Goal: Task Accomplishment & Management: Use online tool/utility

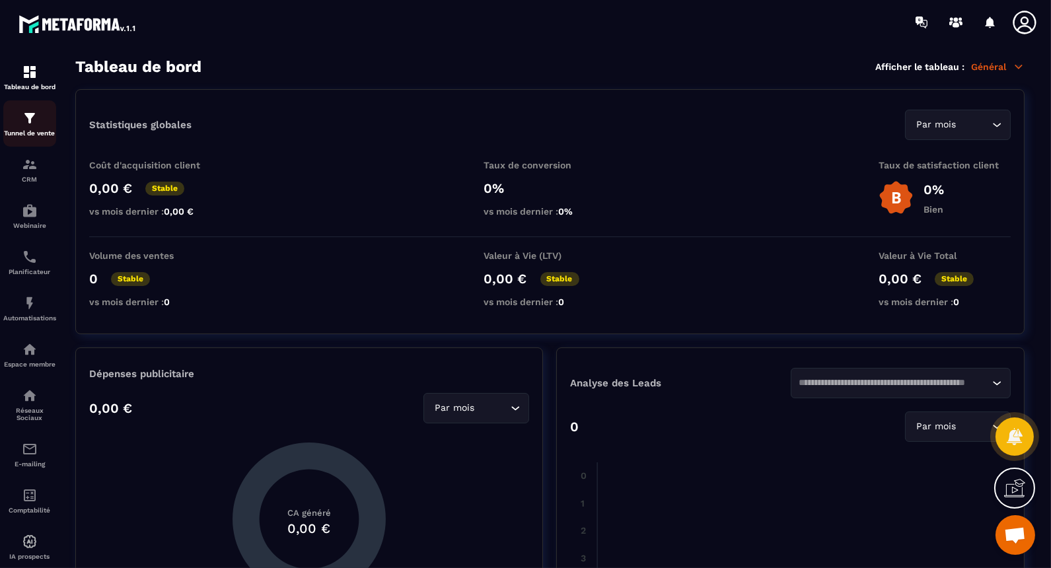
click at [35, 124] on img at bounding box center [30, 118] width 16 height 16
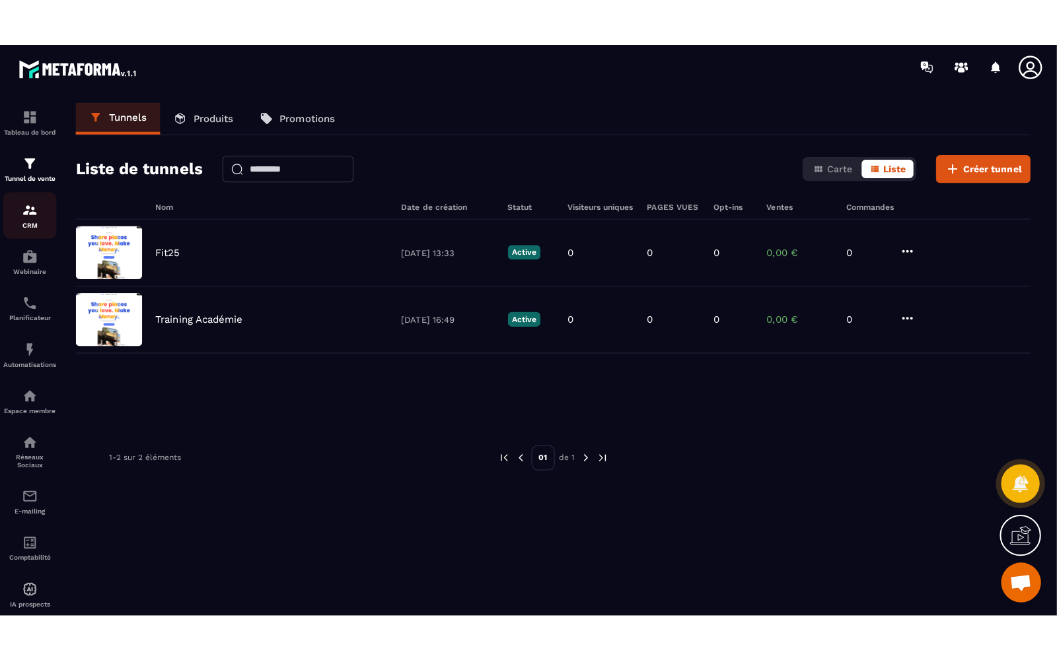
scroll to position [28, 0]
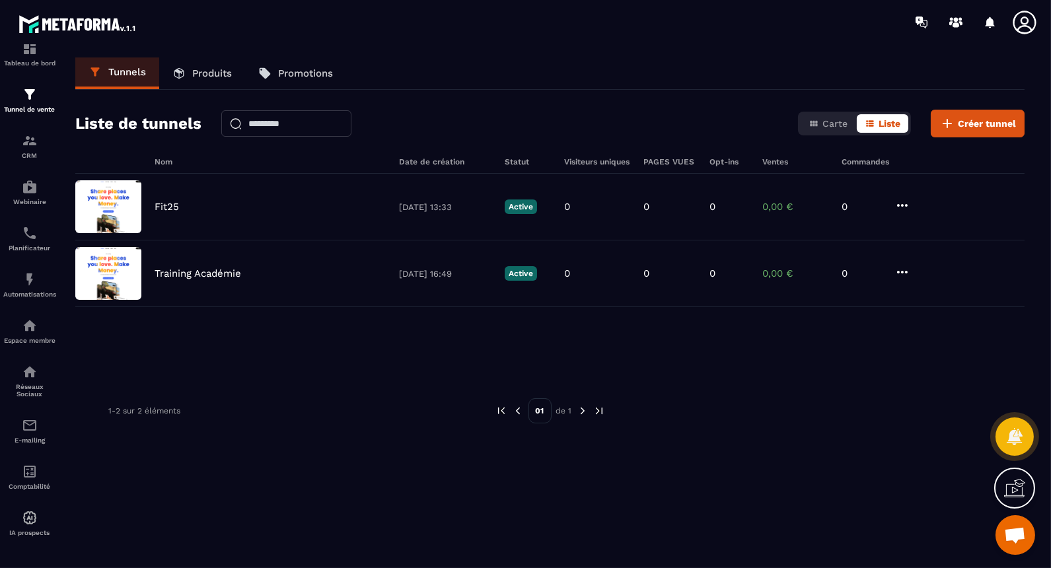
click at [1012, 490] on icon at bounding box center [1018, 486] width 13 height 15
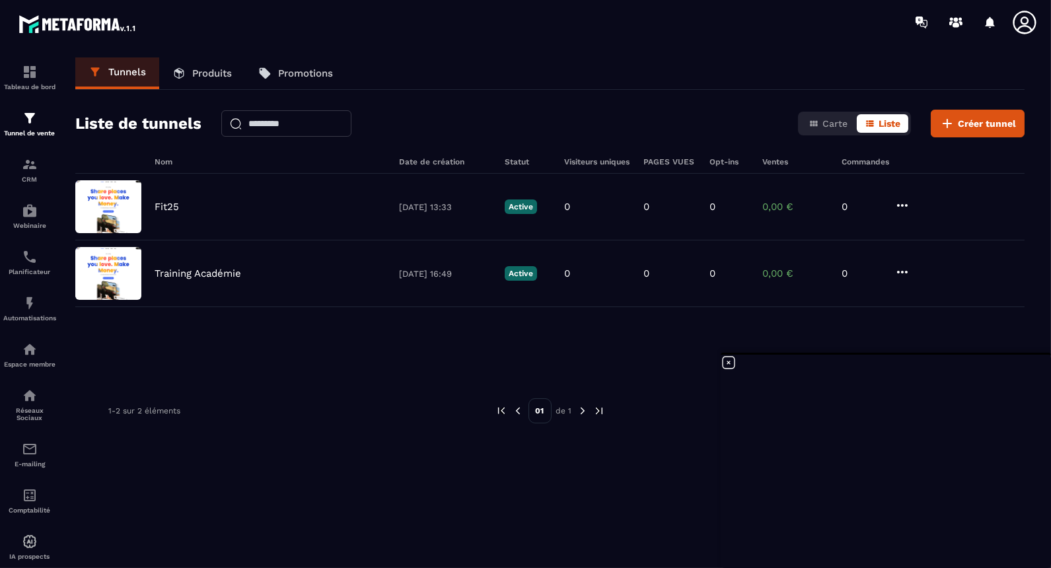
click at [731, 361] on icon at bounding box center [729, 363] width 16 height 16
click at [1019, 490] on icon at bounding box center [1014, 488] width 21 height 21
click at [36, 74] on img at bounding box center [30, 72] width 16 height 16
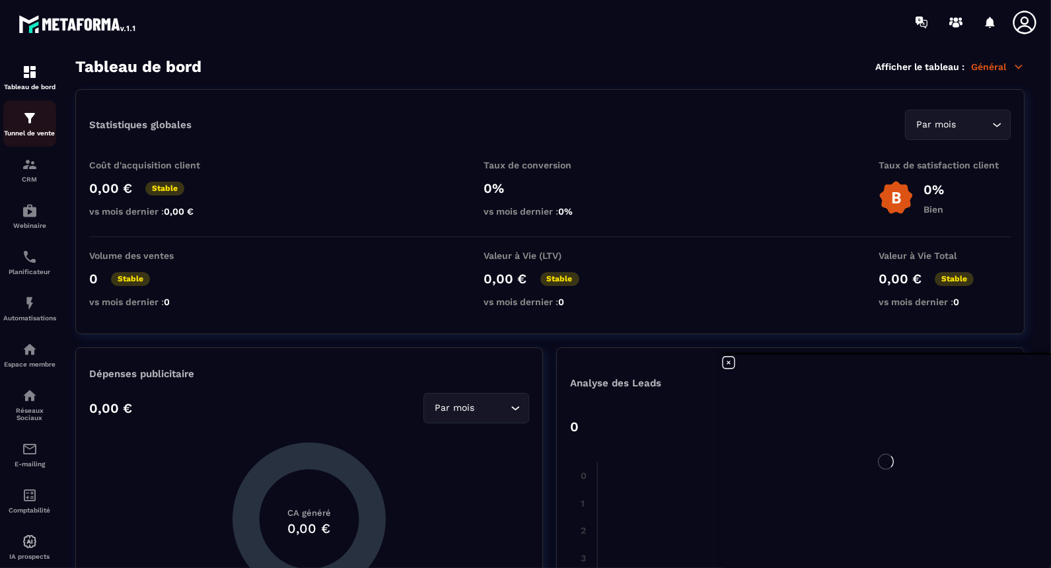
click at [36, 122] on img at bounding box center [30, 118] width 16 height 16
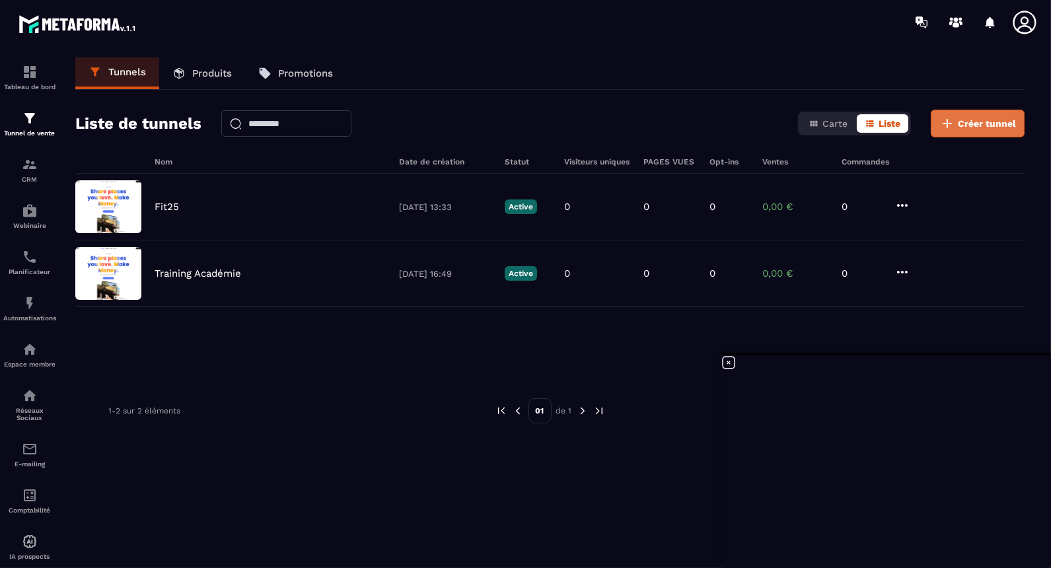
click at [981, 118] on span "Créer tunnel" at bounding box center [987, 123] width 58 height 13
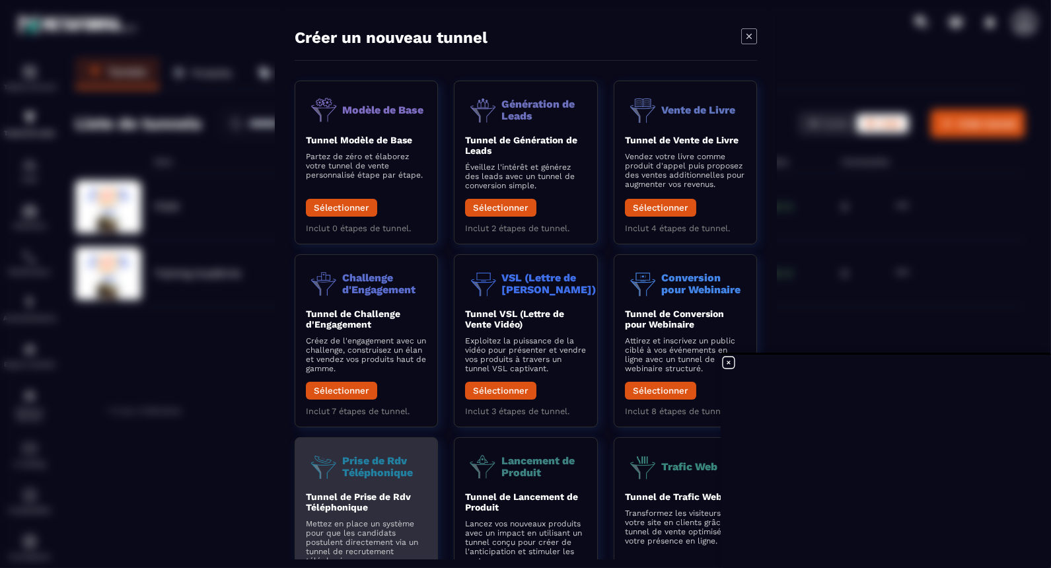
click at [368, 467] on p "Prise de Rdv Téléphonique" at bounding box center [384, 466] width 85 height 23
drag, startPoint x: 368, startPoint y: 467, endPoint x: 341, endPoint y: 507, distance: 48.5
click at [341, 507] on b "Tunnel de Prise de Rdv Téléphonique" at bounding box center [358, 501] width 105 height 21
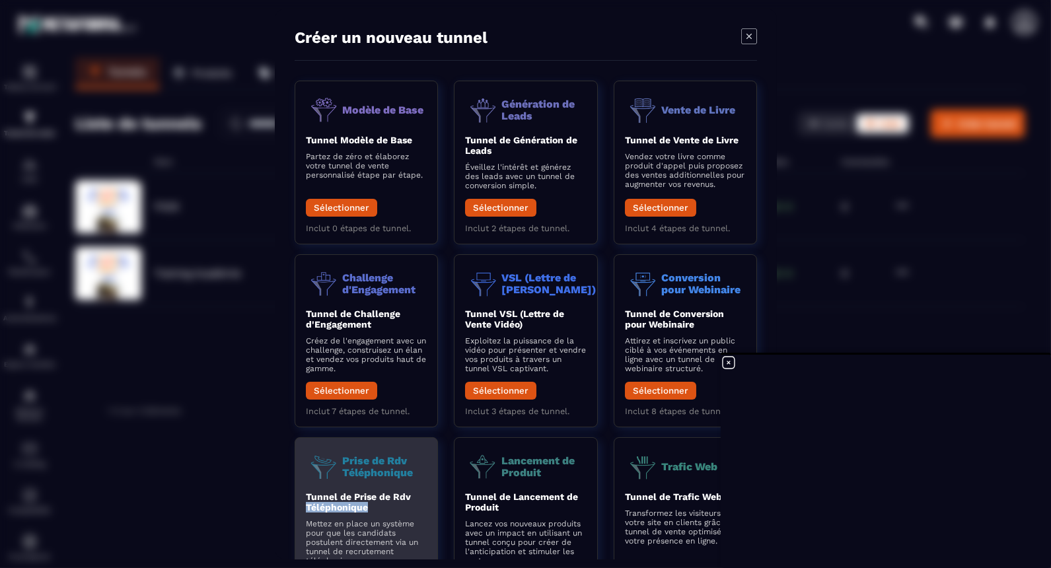
drag, startPoint x: 341, startPoint y: 507, endPoint x: 317, endPoint y: 475, distance: 40.2
click at [317, 475] on img "Modal window" at bounding box center [324, 466] width 36 height 36
click at [362, 470] on p "Prise de Rdv Téléphonique" at bounding box center [384, 466] width 85 height 23
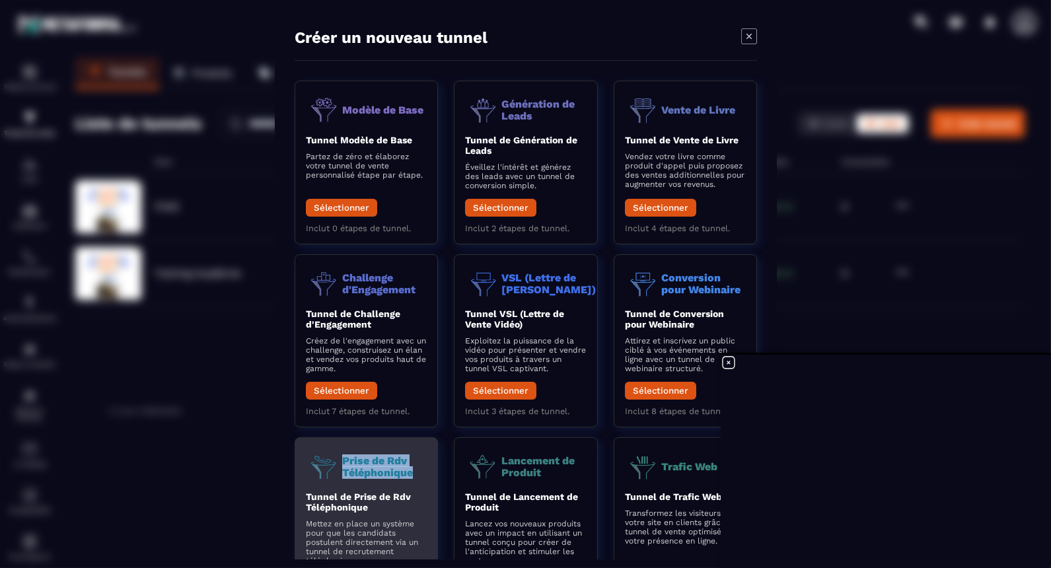
click at [362, 470] on p "Prise de Rdv Téléphonique" at bounding box center [384, 466] width 85 height 23
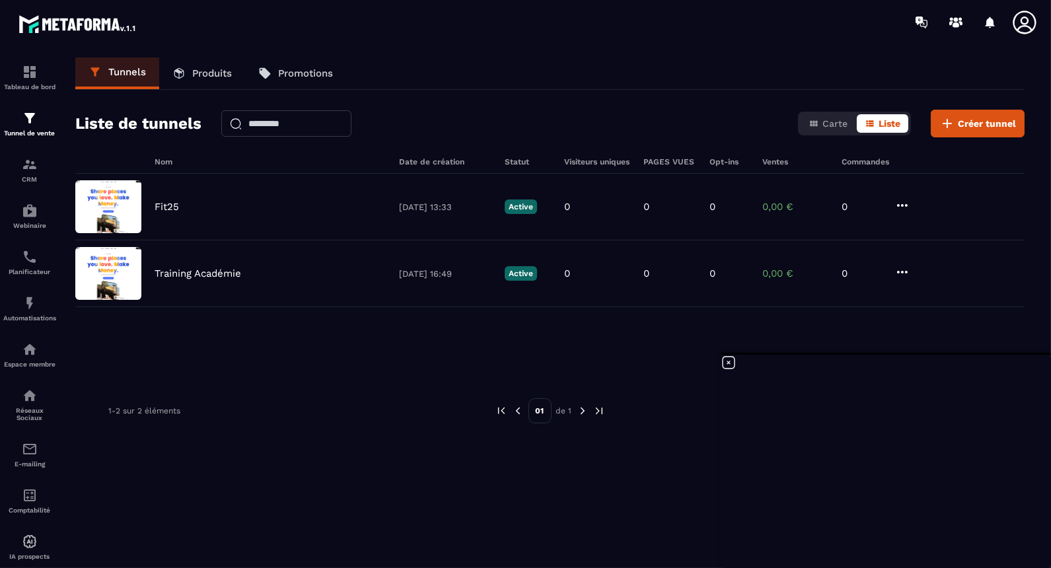
click at [730, 364] on icon at bounding box center [729, 363] width 12 height 12
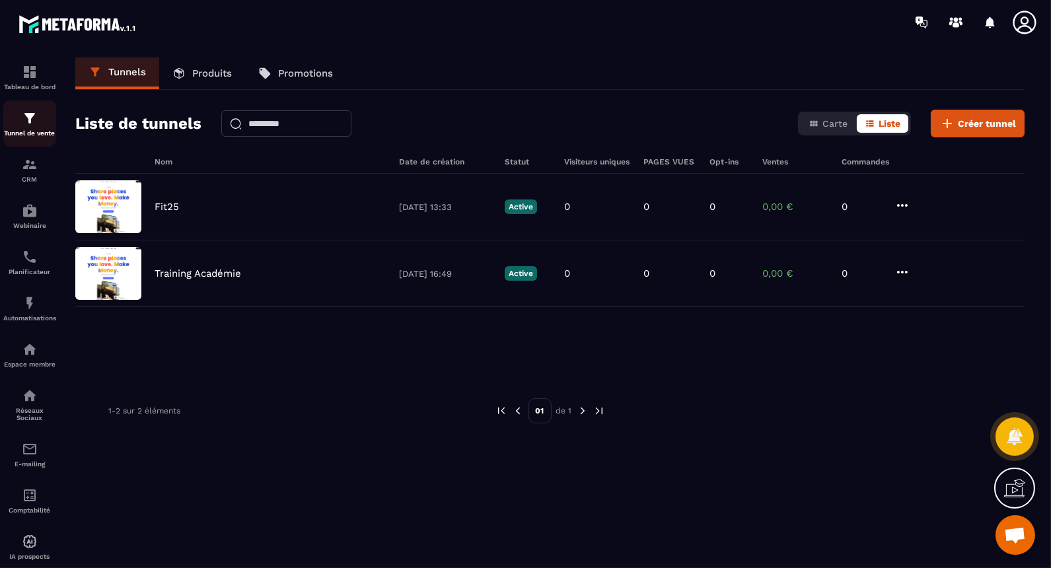
click at [30, 116] on img at bounding box center [30, 118] width 16 height 16
click at [969, 124] on span "Créer tunnel" at bounding box center [987, 123] width 58 height 13
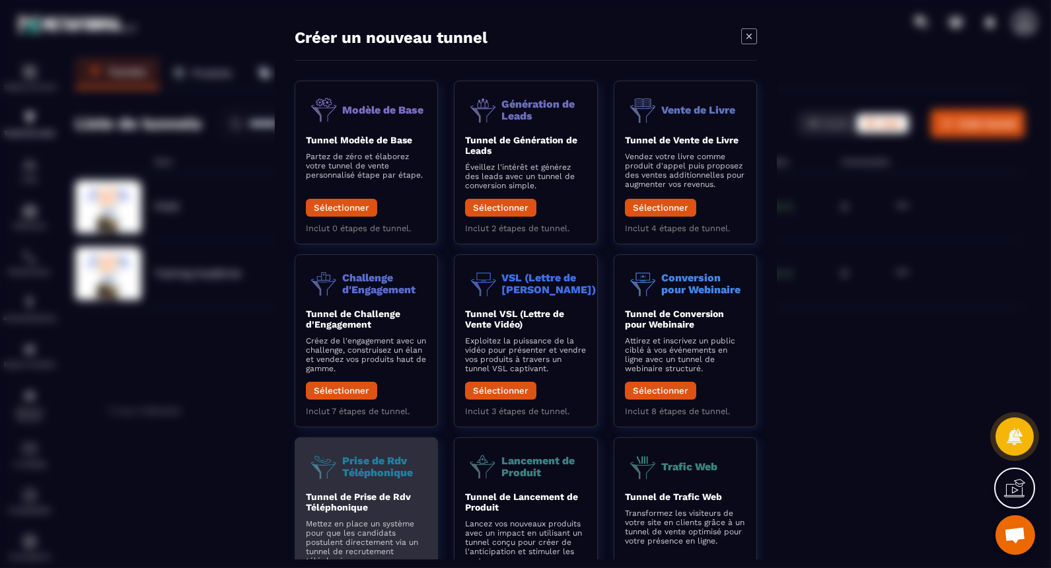
click at [376, 468] on p "Prise de Rdv Téléphonique" at bounding box center [384, 466] width 85 height 23
drag, startPoint x: 376, startPoint y: 468, endPoint x: 328, endPoint y: 468, distance: 48.2
click at [328, 468] on img "Modal window" at bounding box center [324, 466] width 36 height 36
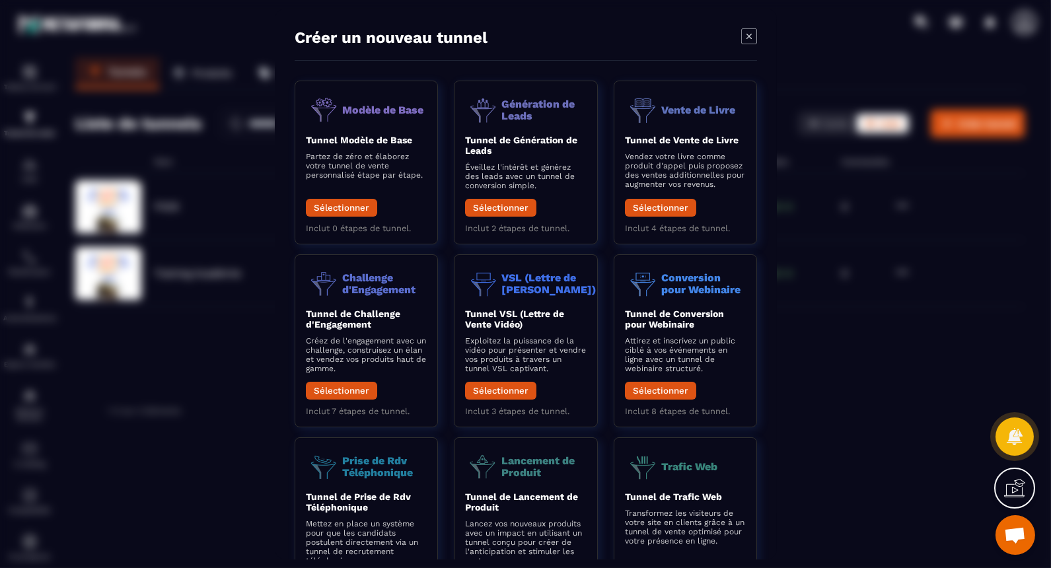
drag, startPoint x: 1050, startPoint y: 107, endPoint x: 1048, endPoint y: 192, distance: 84.6
click at [1048, 192] on div "Modal window" at bounding box center [525, 284] width 1051 height 568
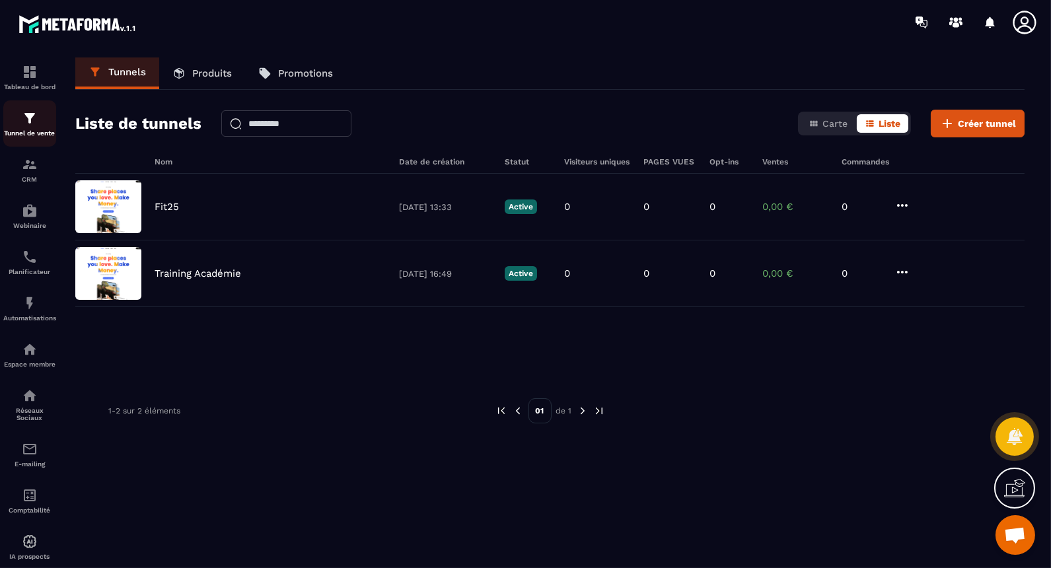
click at [26, 118] on img at bounding box center [30, 118] width 16 height 16
click at [996, 118] on span "Créer tunnel" at bounding box center [987, 123] width 58 height 13
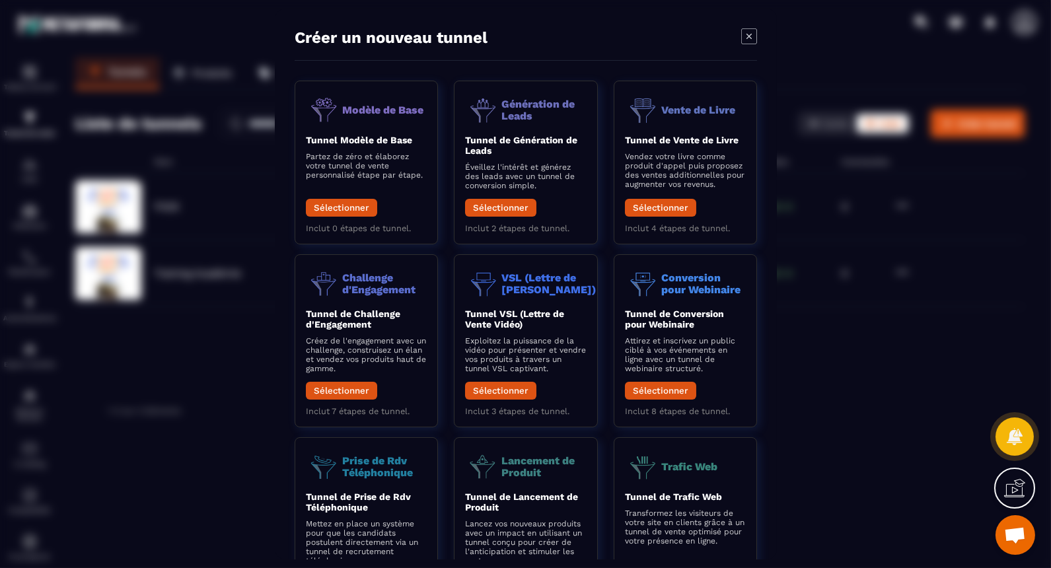
click at [752, 41] on icon "Modal window" at bounding box center [749, 36] width 16 height 16
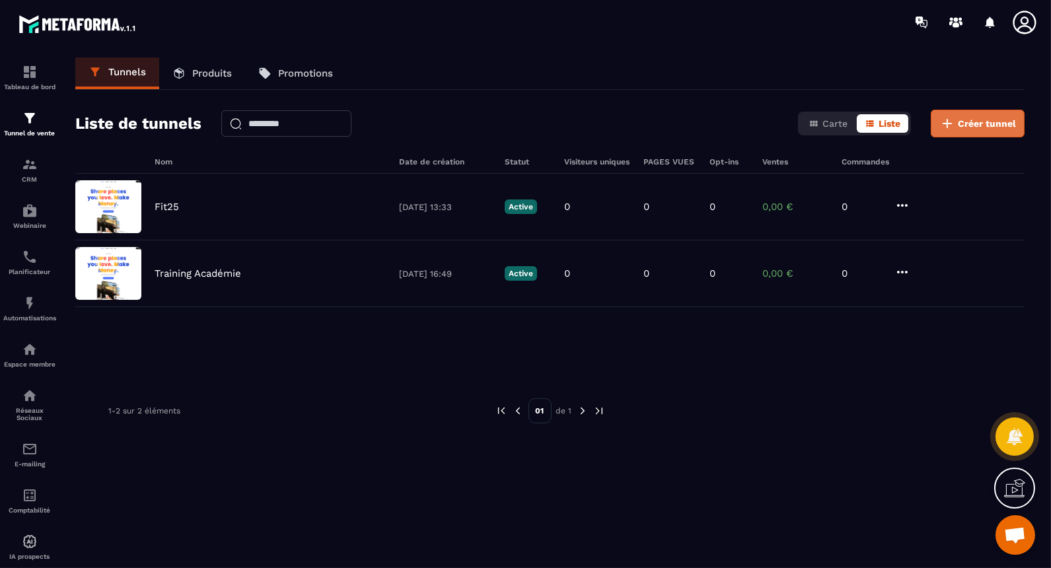
click at [954, 117] on icon at bounding box center [947, 124] width 16 height 16
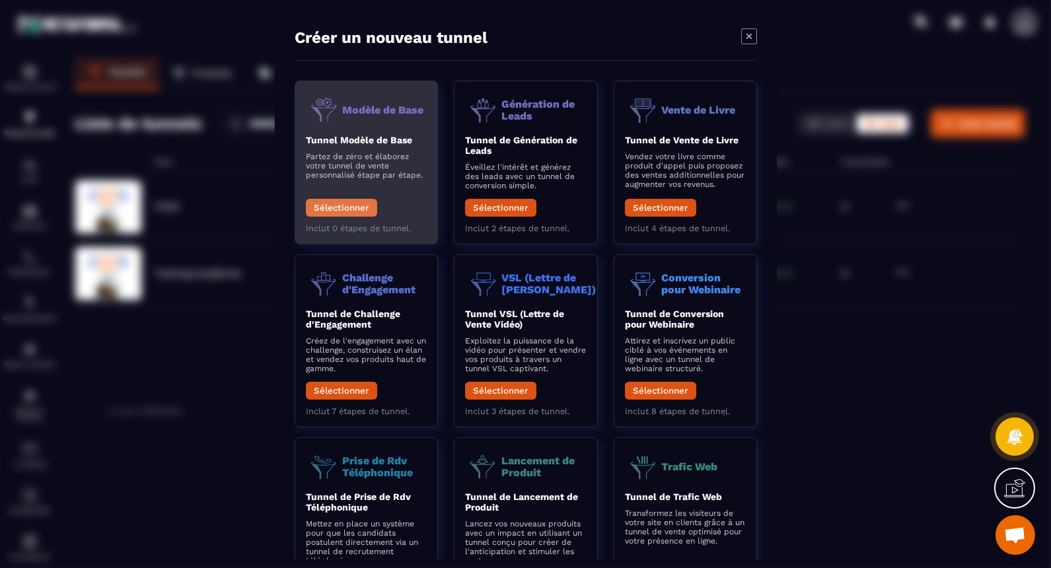
click at [353, 202] on button "Sélectionner" at bounding box center [341, 208] width 71 height 18
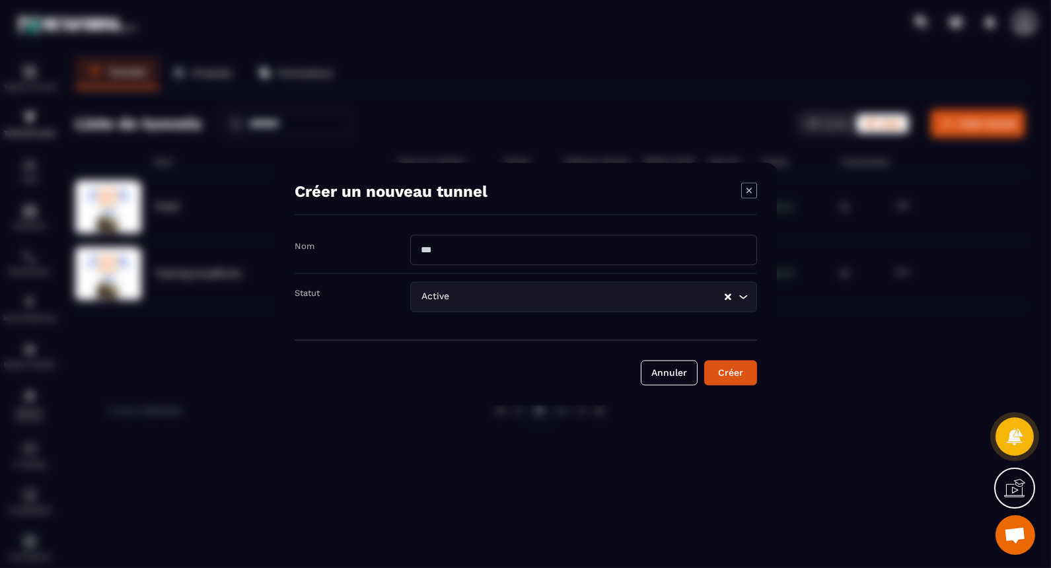
click at [744, 189] on icon "Modal window" at bounding box center [749, 191] width 16 height 16
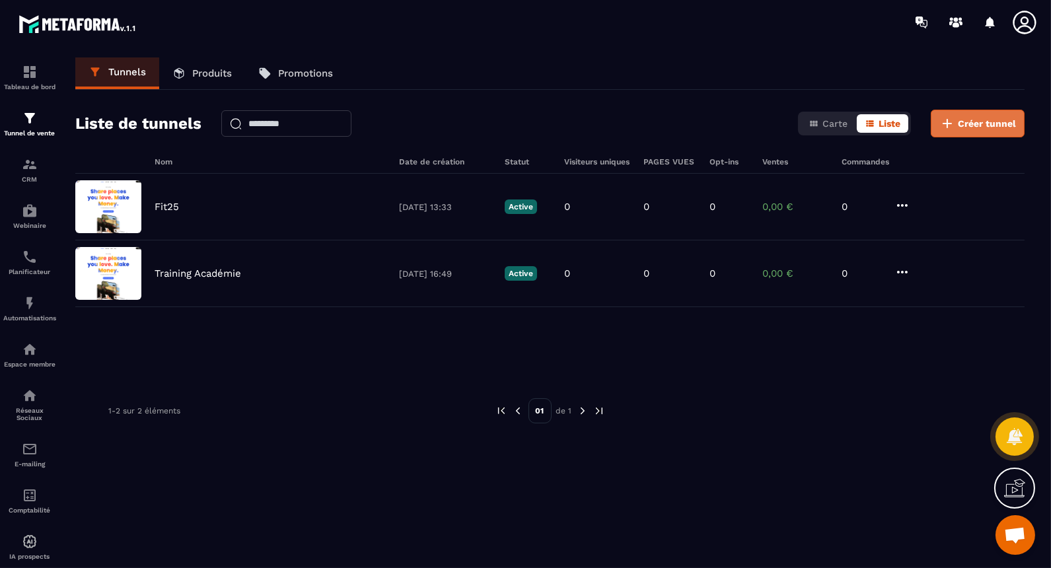
click at [992, 117] on span "Créer tunnel" at bounding box center [987, 123] width 58 height 13
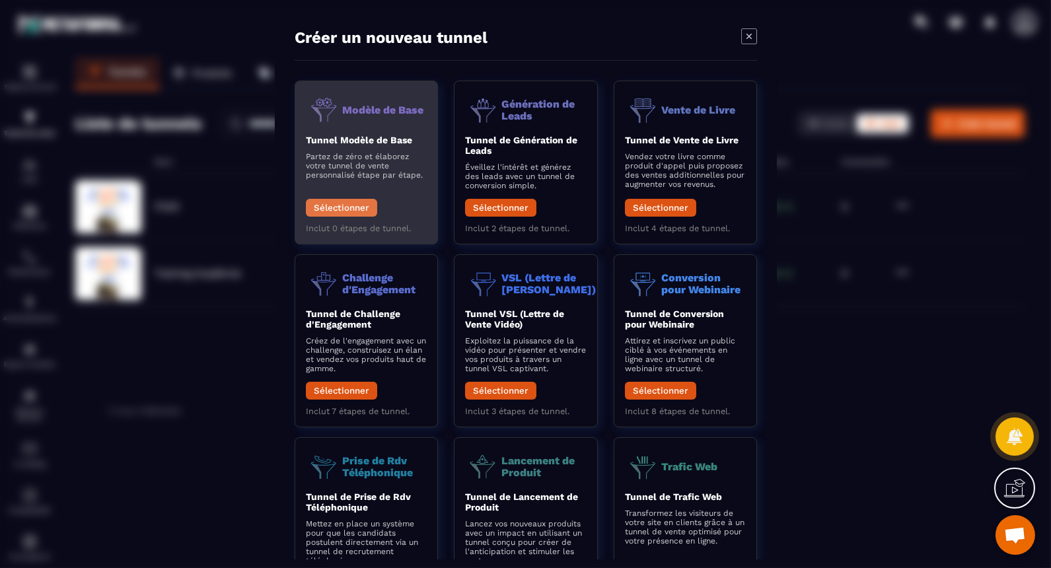
click at [333, 205] on button "Sélectionner" at bounding box center [341, 208] width 71 height 18
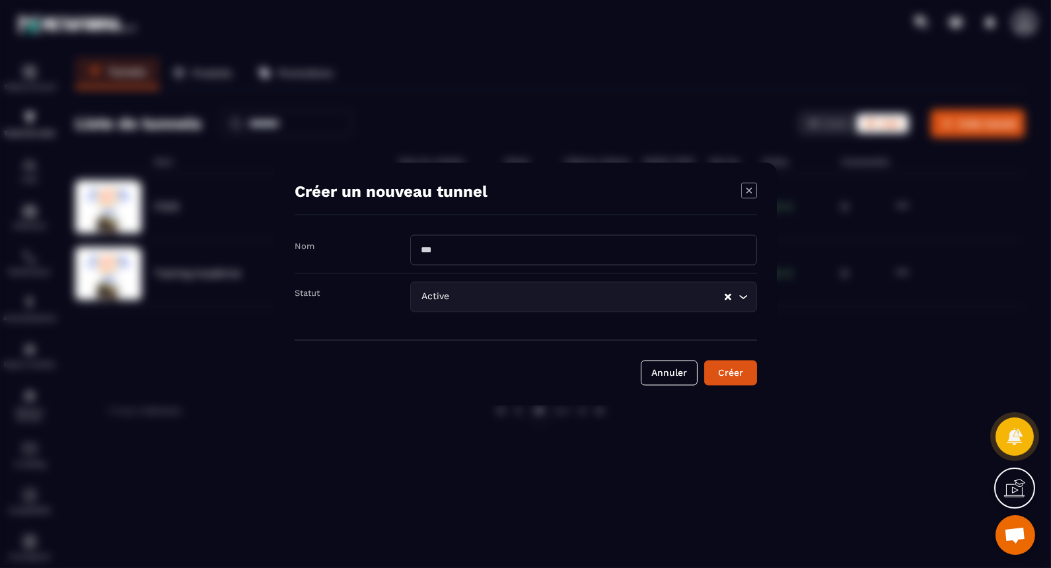
click at [472, 251] on input "Modal window" at bounding box center [583, 250] width 347 height 30
click at [730, 301] on button "Clear Selected" at bounding box center [728, 297] width 7 height 10
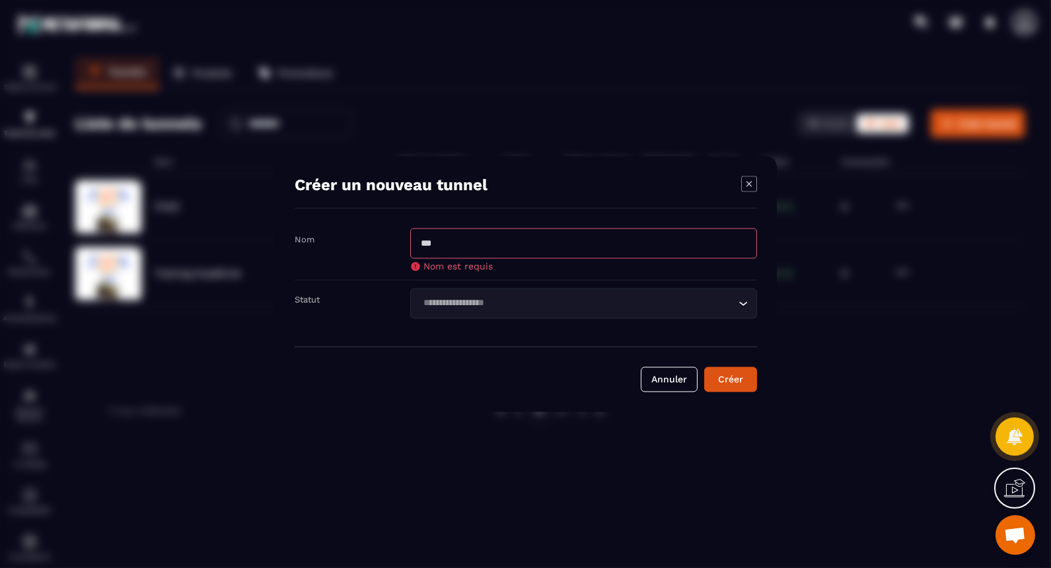
click at [793, 322] on div "Modal window" at bounding box center [525, 284] width 1051 height 568
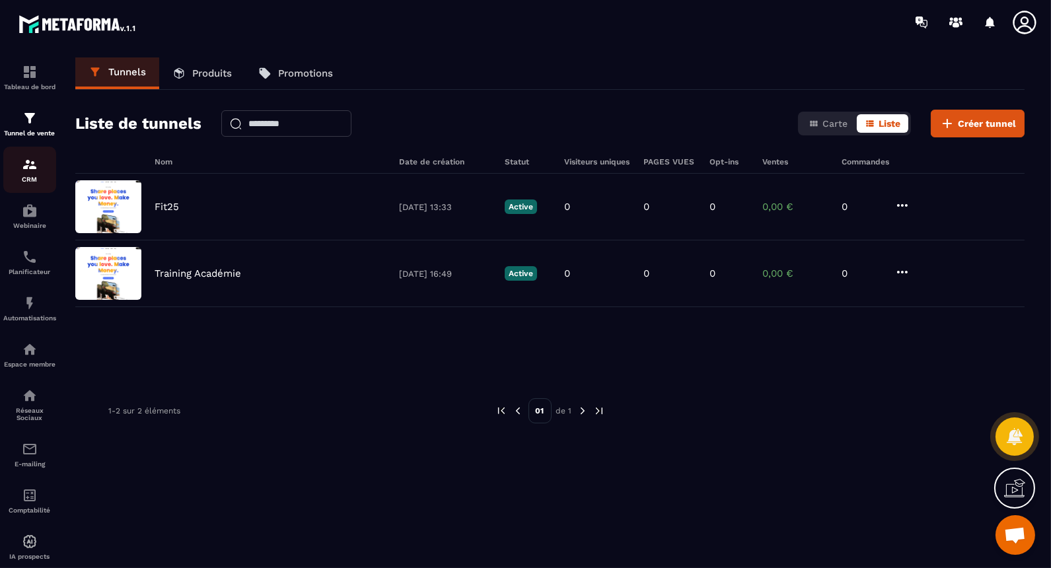
click at [34, 175] on div "CRM" at bounding box center [29, 170] width 53 height 26
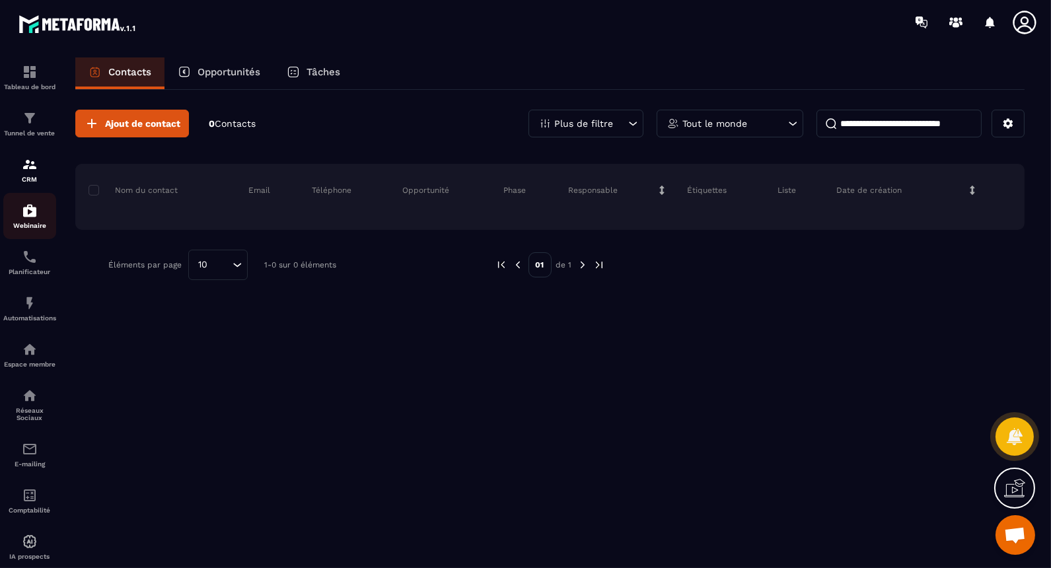
click at [28, 212] on img at bounding box center [30, 211] width 16 height 16
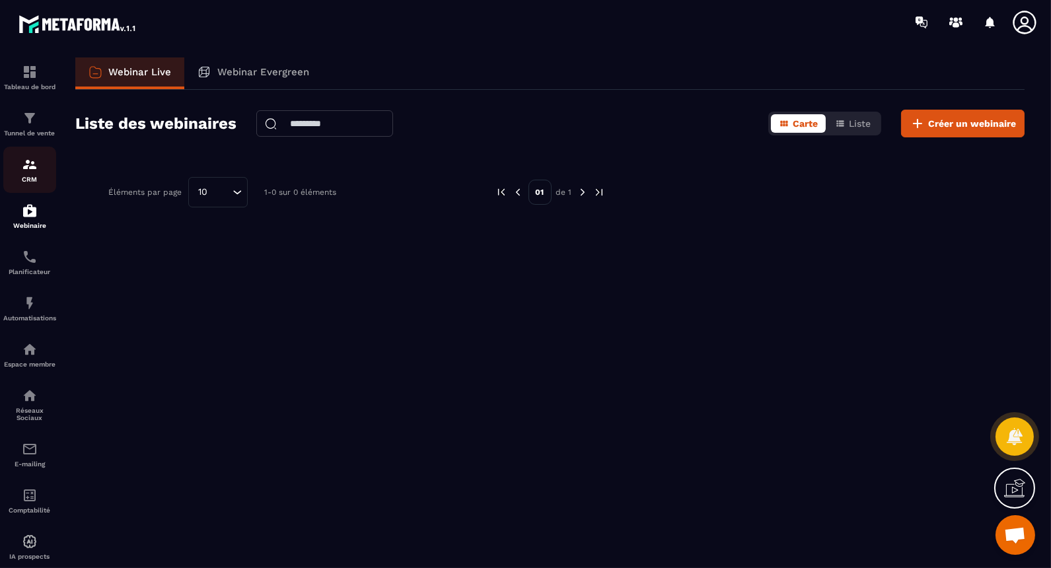
click at [29, 162] on img at bounding box center [30, 165] width 16 height 16
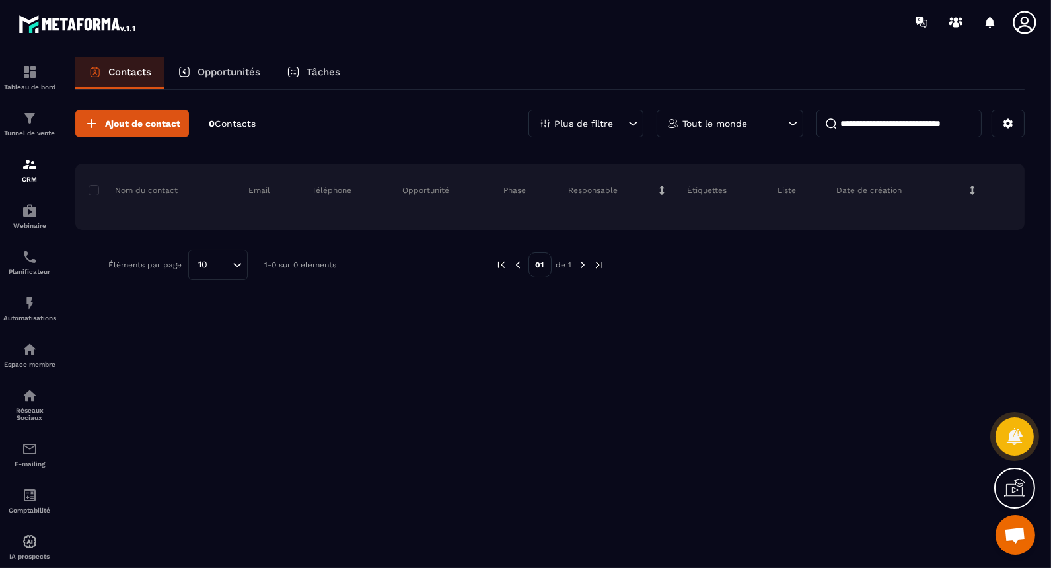
click at [208, 73] on p "Opportunités" at bounding box center [228, 72] width 63 height 12
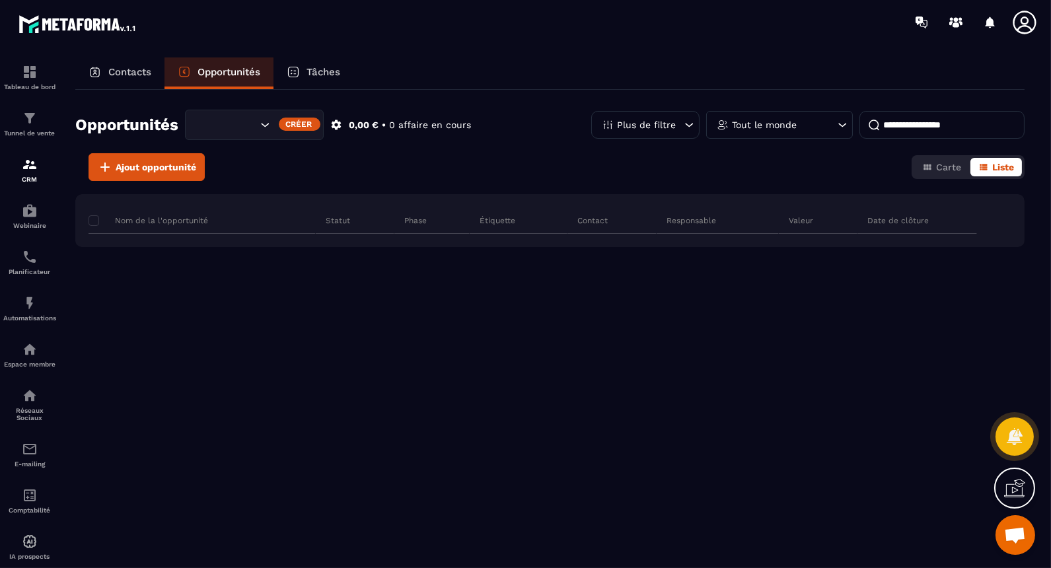
click at [328, 70] on p "Tâches" at bounding box center [323, 72] width 34 height 12
